Goal: Find specific page/section: Find specific page/section

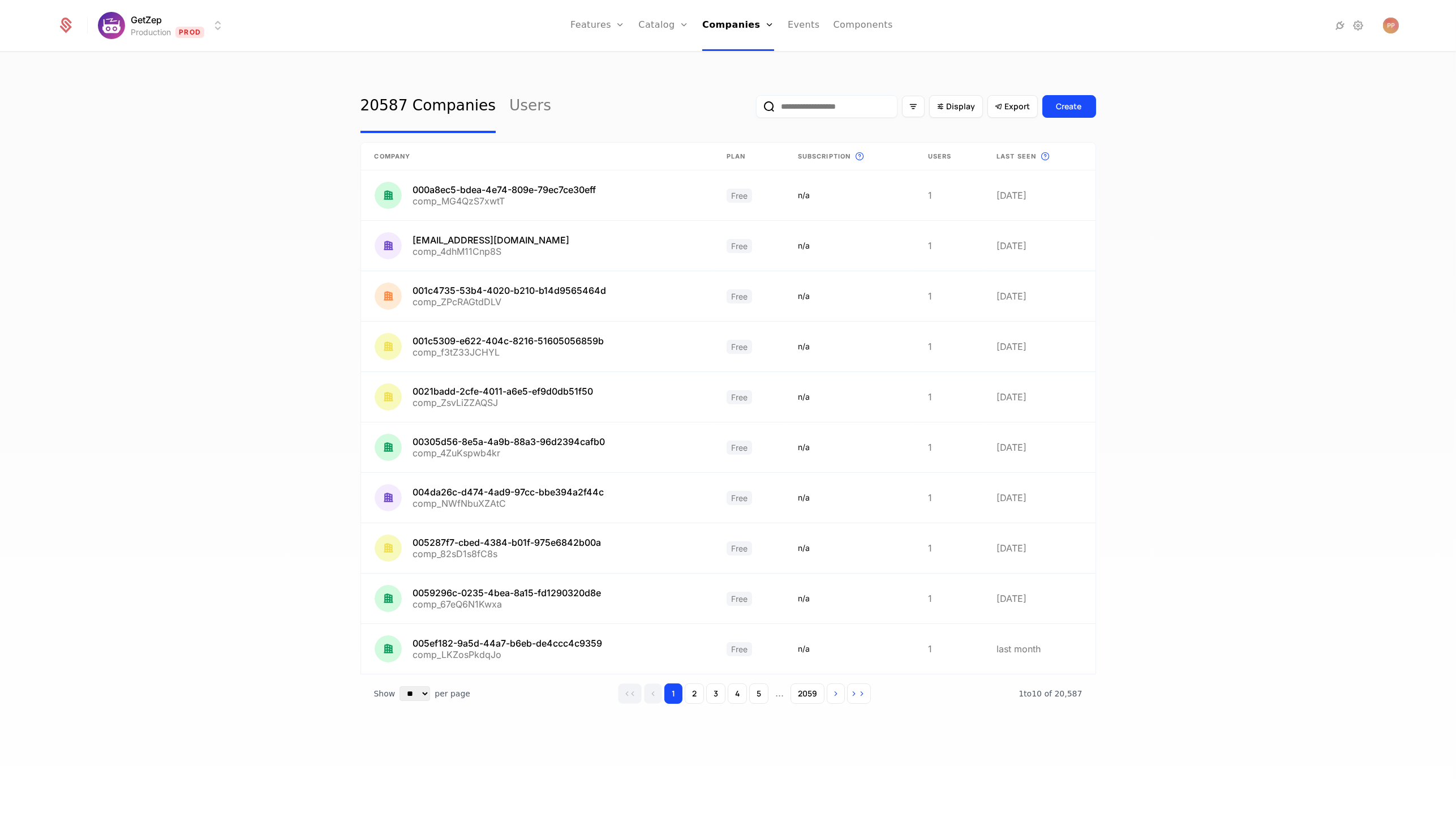
click at [862, 105] on input "email" at bounding box center [827, 107] width 142 height 23
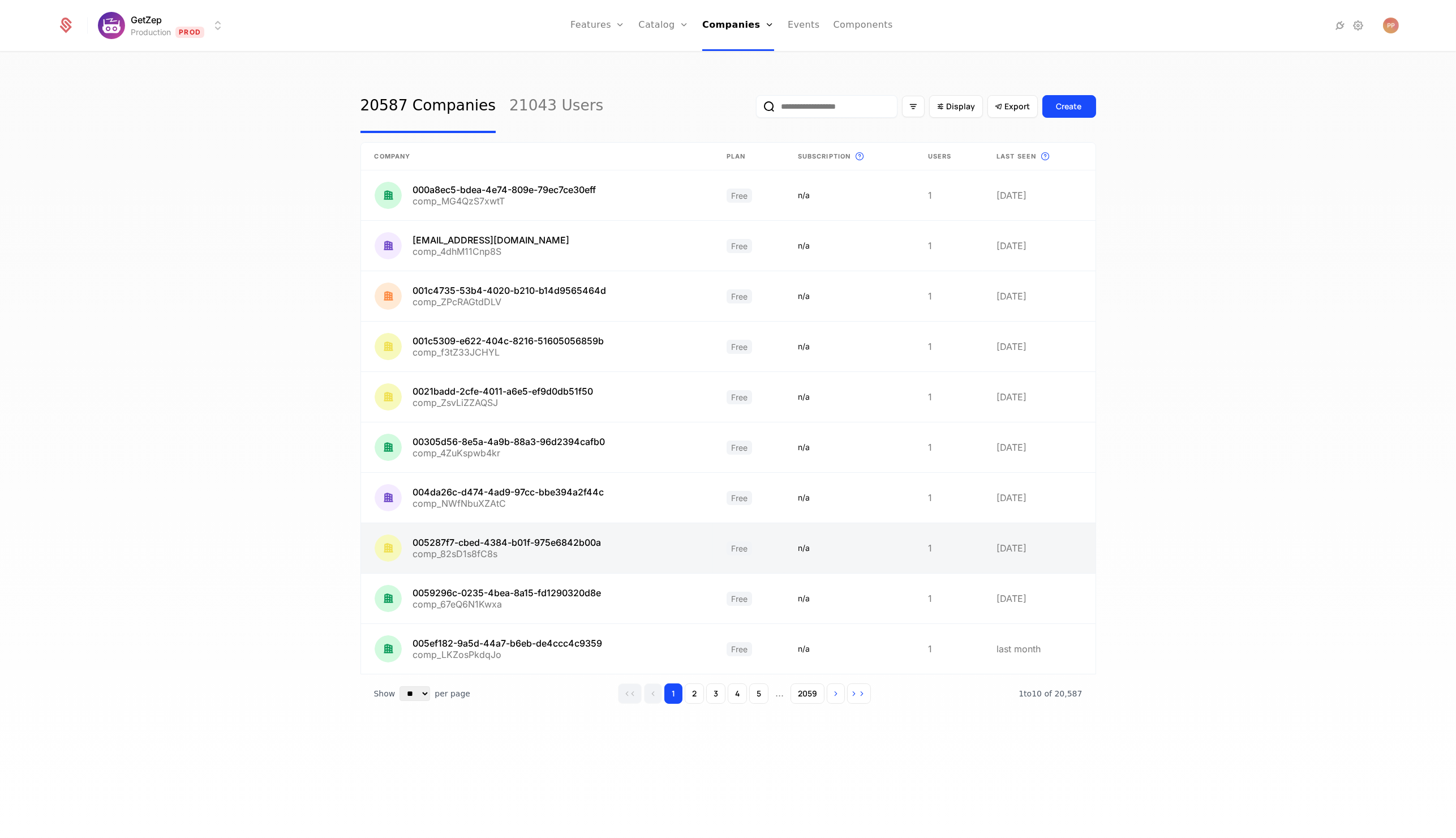
paste input "**********"
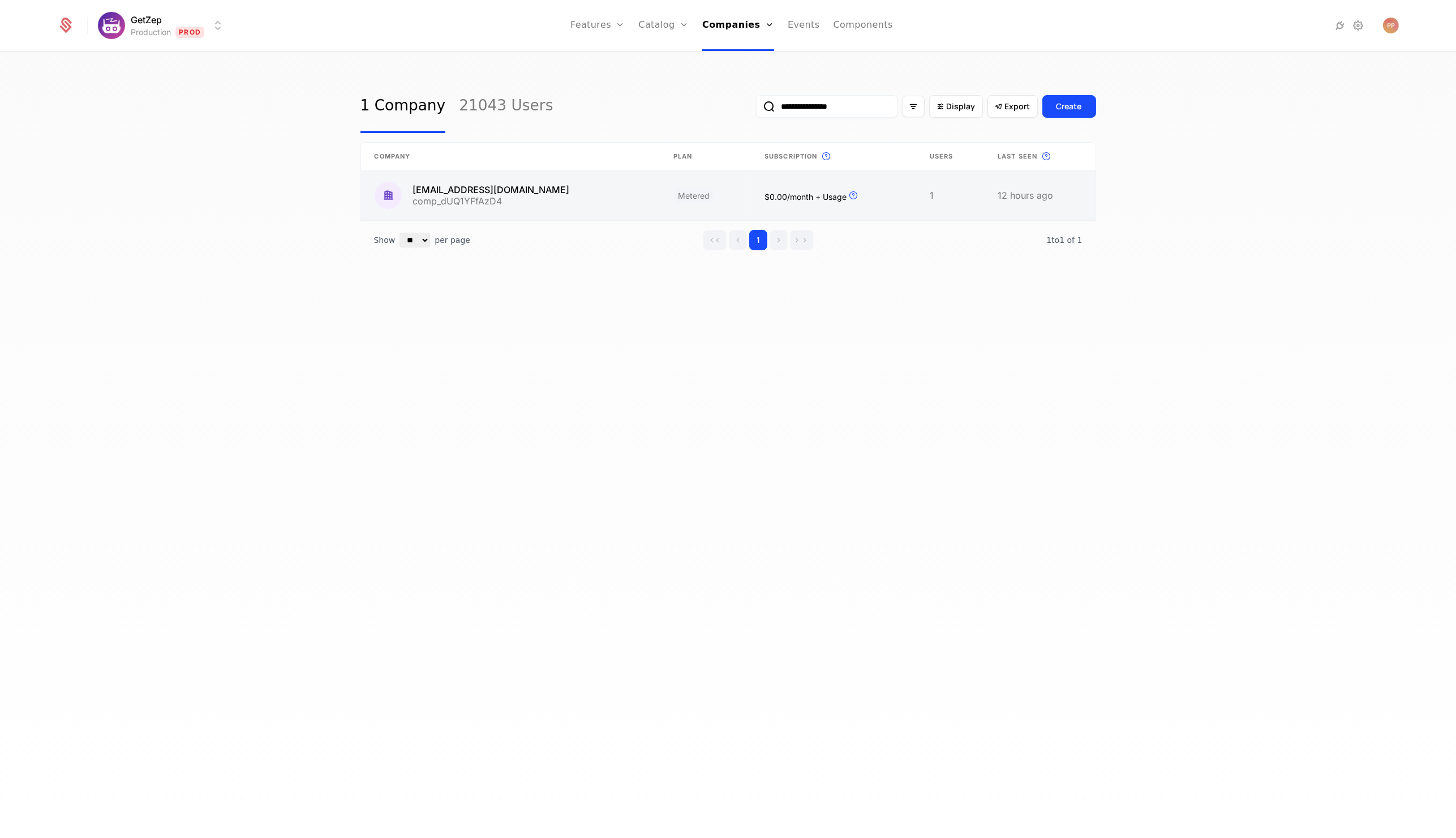
type input "**********"
click at [491, 180] on link at bounding box center [511, 195] width 299 height 50
